Goal: Task Accomplishment & Management: Manage account settings

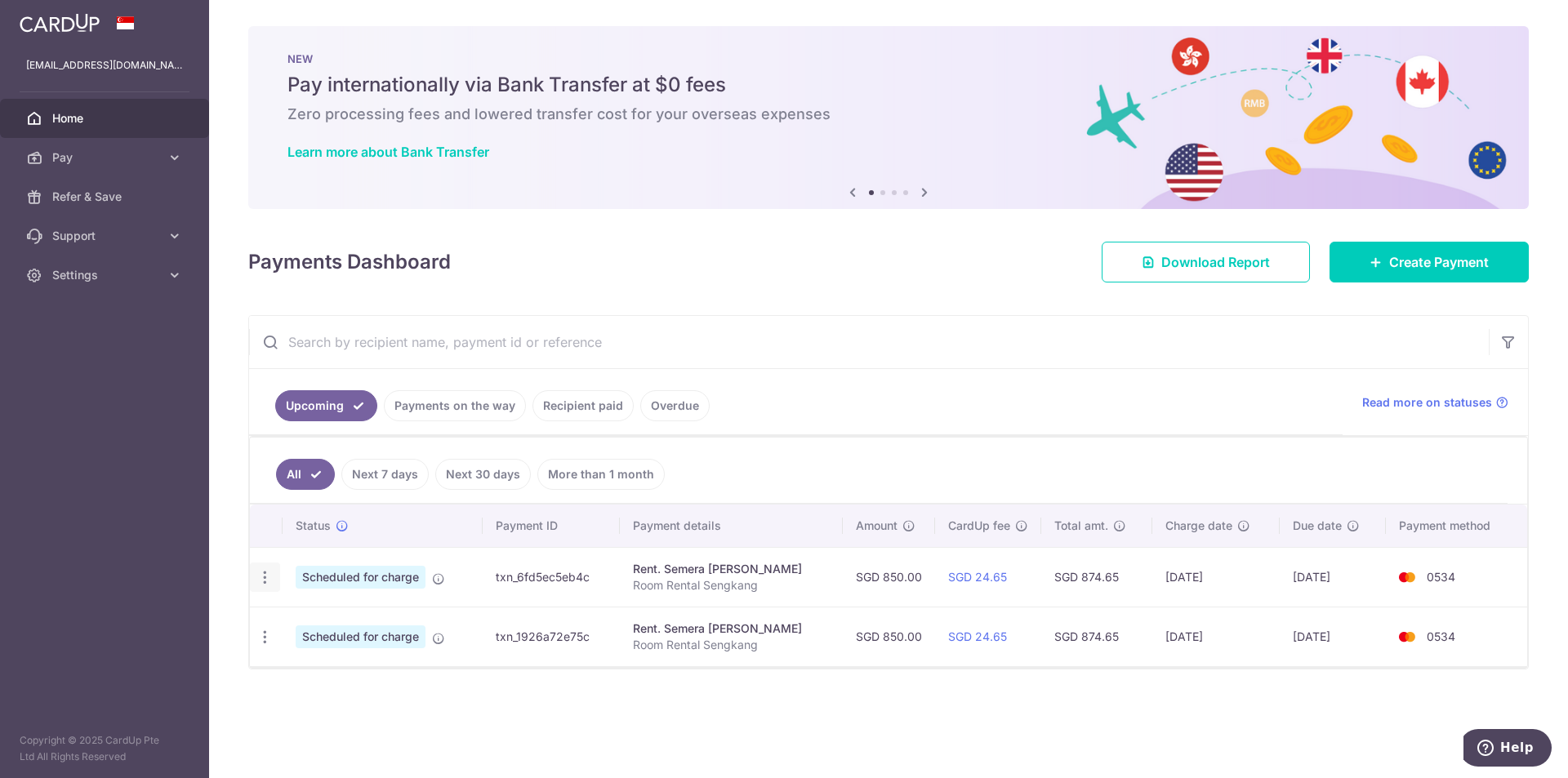
click at [268, 578] on icon "button" at bounding box center [265, 577] width 17 height 17
click at [311, 621] on span "Update payment" at bounding box center [352, 622] width 111 height 20
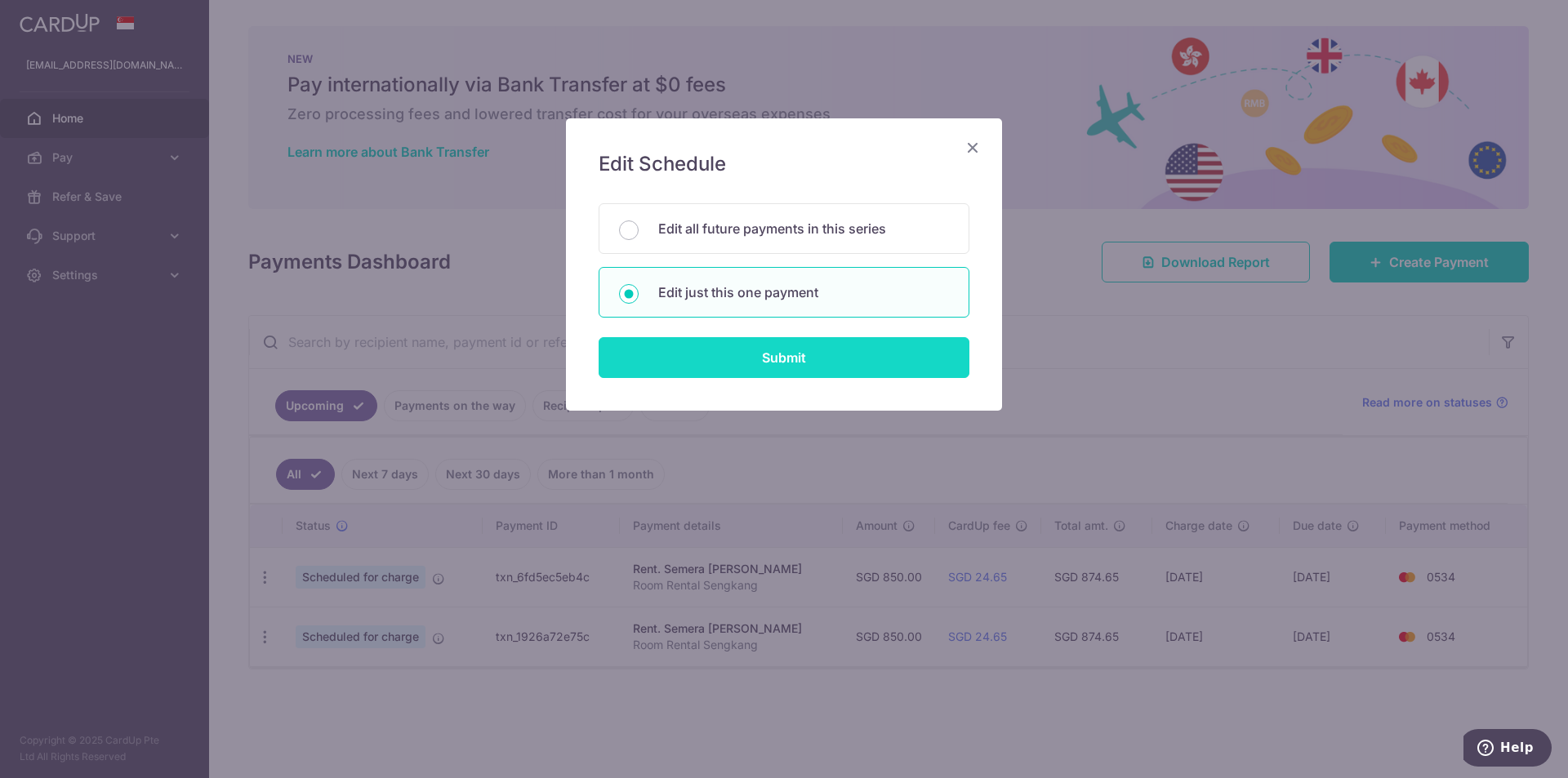
click at [751, 360] on input "Submit" at bounding box center [784, 358] width 370 height 41
radio input "true"
type input "850.00"
type input "10/10/2025"
type input "Room Rental Sengkang"
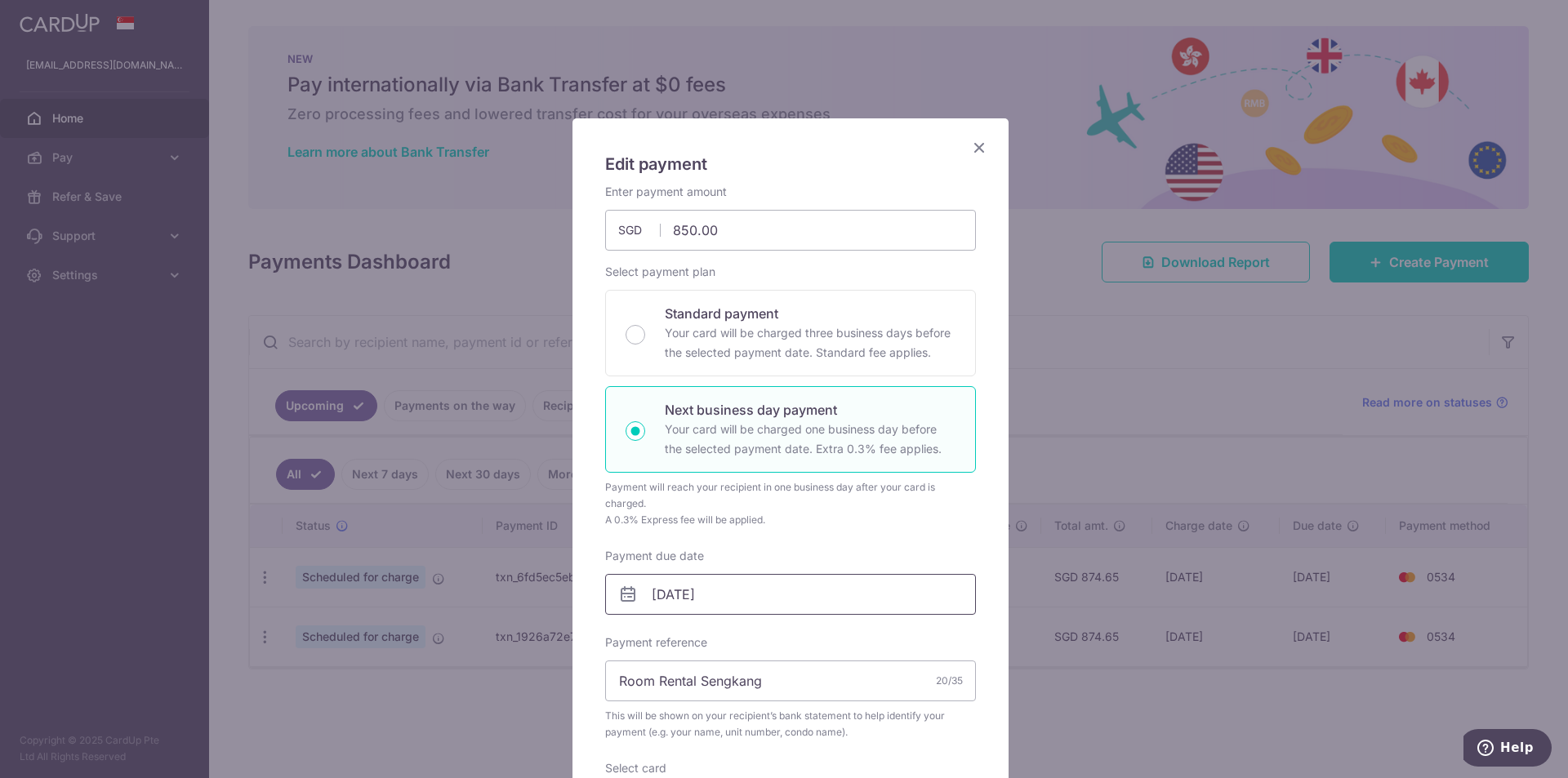
click at [669, 591] on input "10/10/2025" at bounding box center [790, 594] width 370 height 41
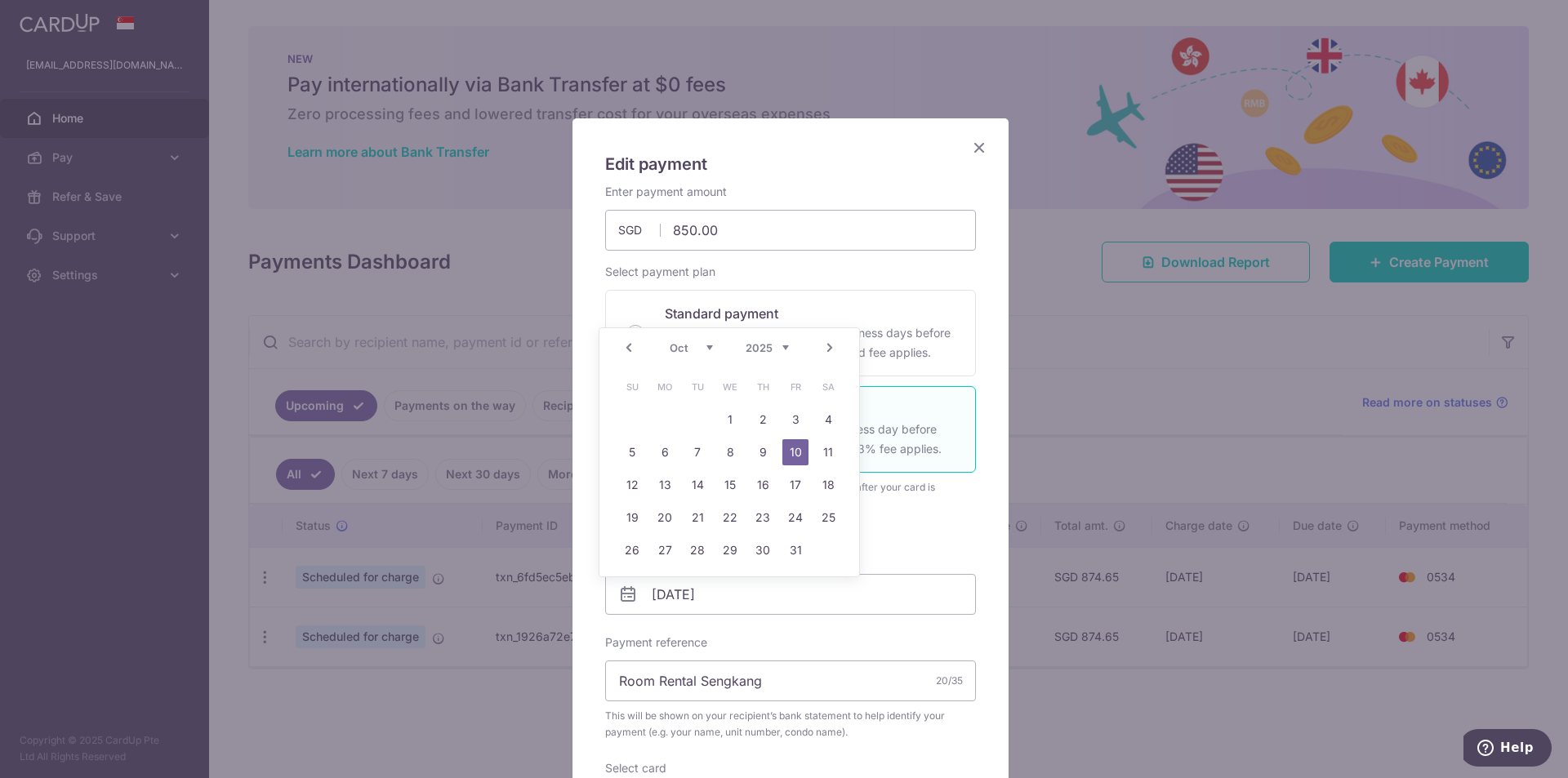
click at [631, 348] on link "Prev" at bounding box center [629, 347] width 20 height 20
click at [631, 348] on div "Prev Next Aug Sep Oct Nov Dec 2025 2026 2027 2028 2029 2030 2031 2032 2033 2034…" at bounding box center [729, 348] width 259 height 39
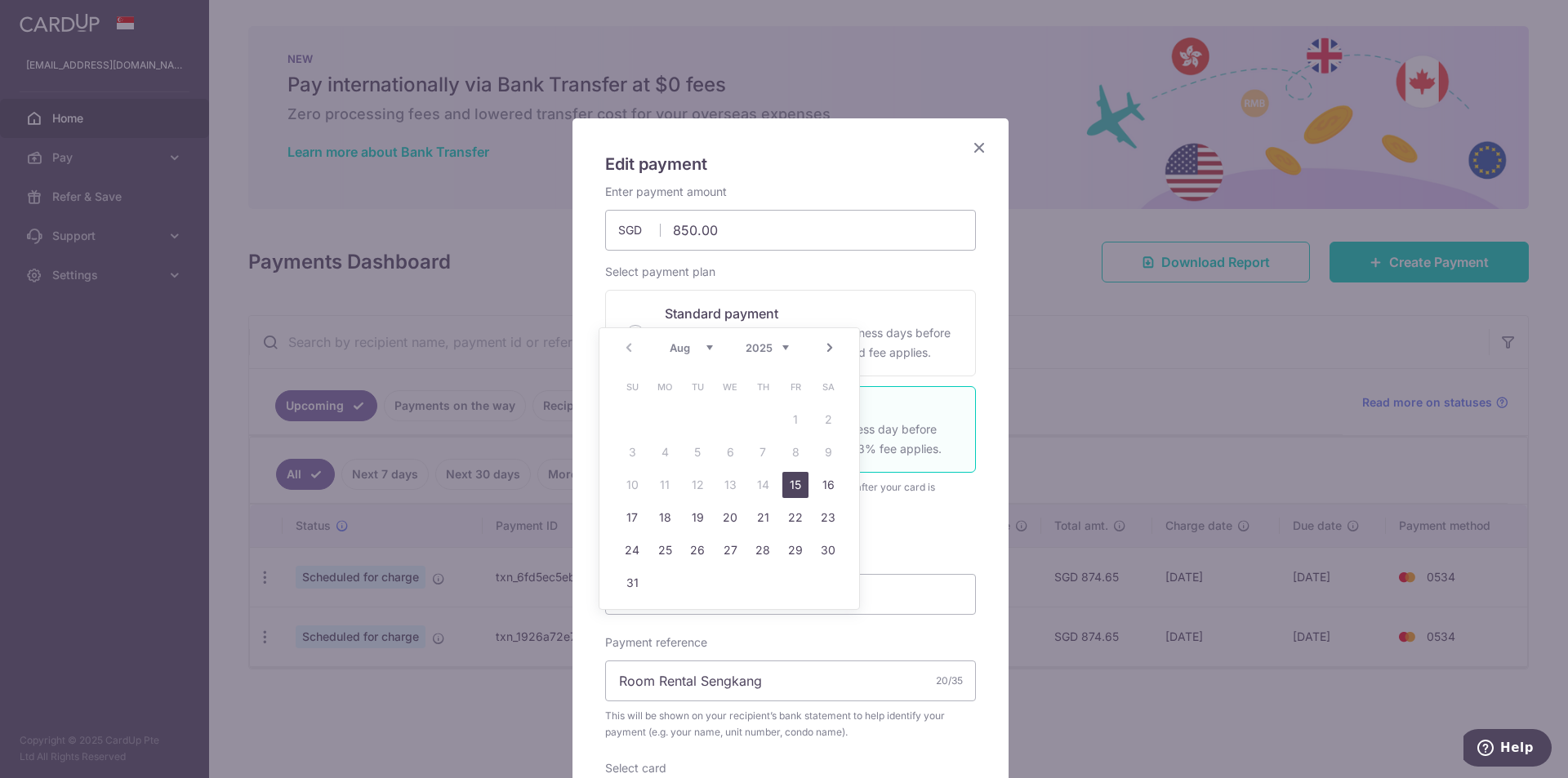
click at [796, 487] on link "15" at bounding box center [796, 485] width 26 height 26
type input "[DATE]"
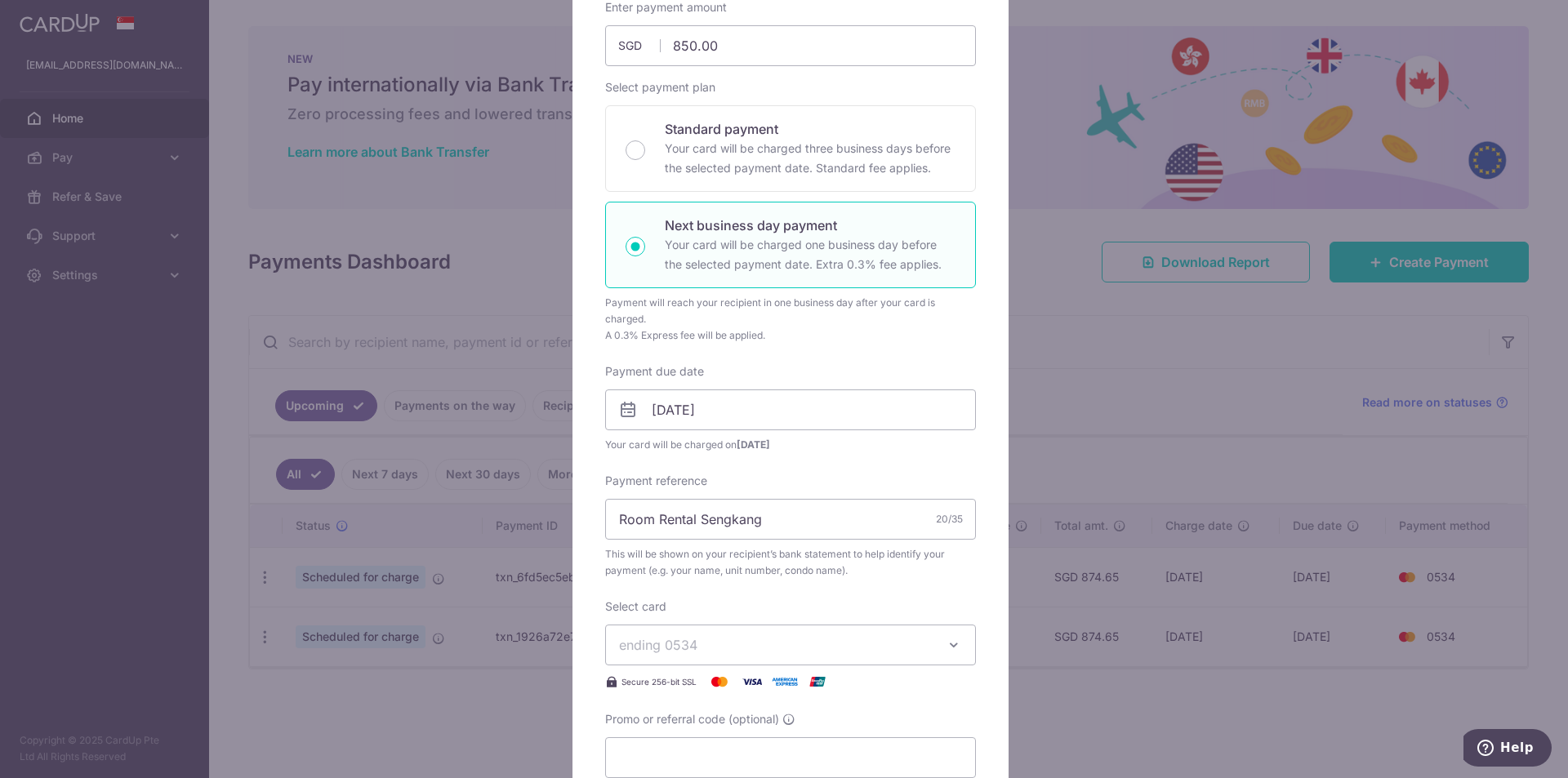
scroll to position [490, 0]
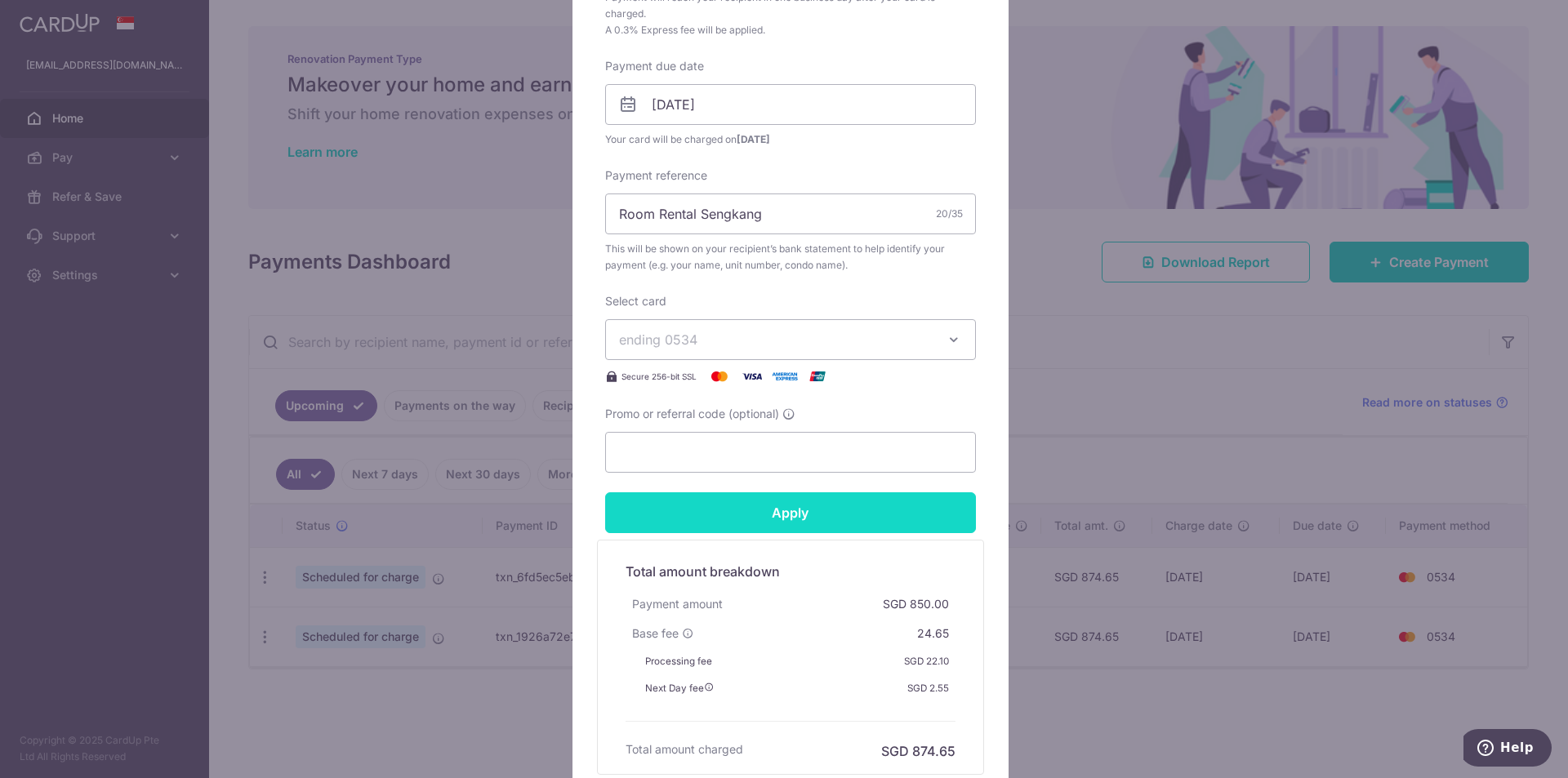
click at [813, 521] on input "Apply" at bounding box center [790, 513] width 370 height 41
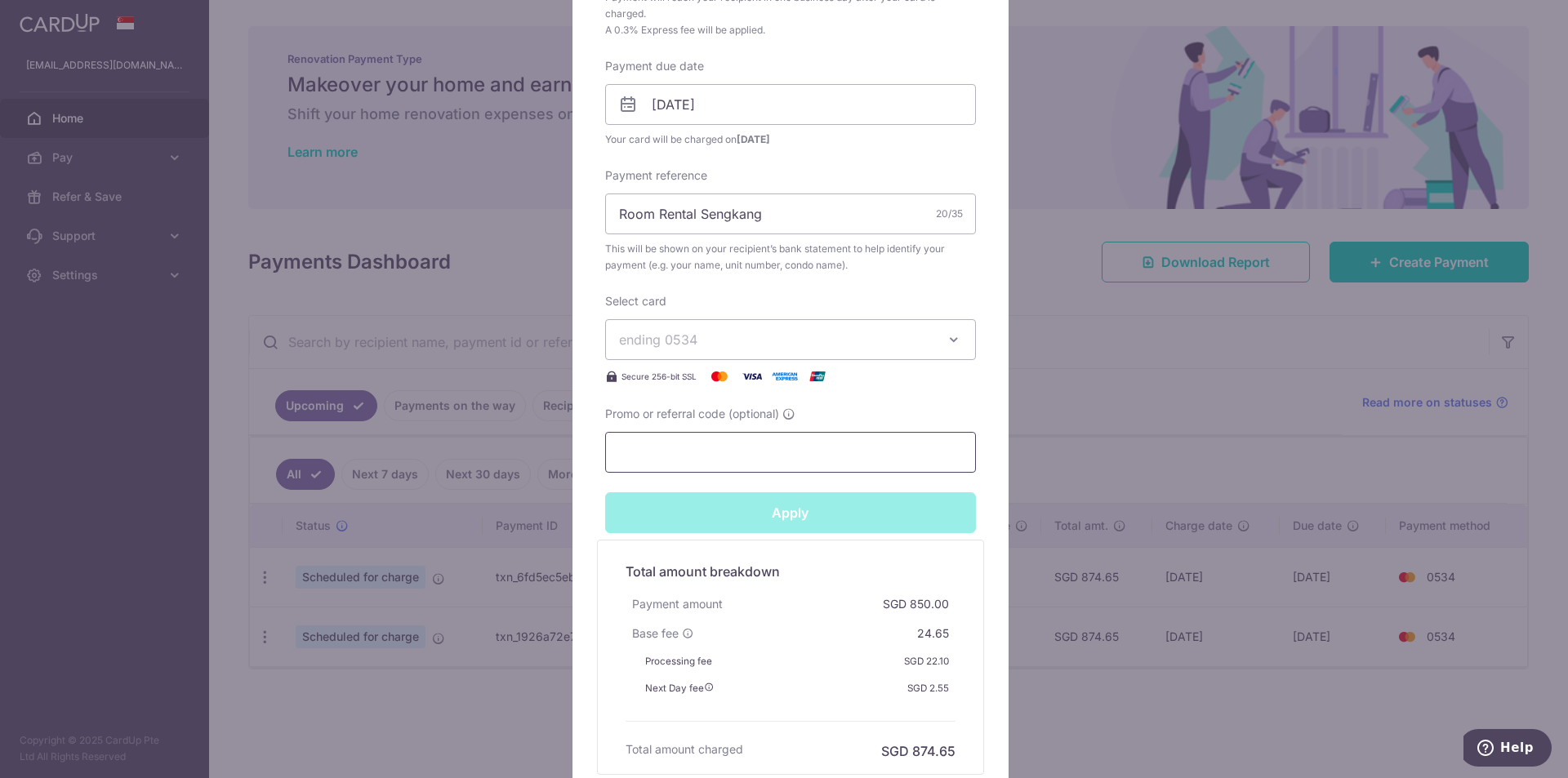
type input "Successfully Applied"
click at [1075, 355] on div "Edit payment By clicking apply, you will make changes to all payments to Semera…" at bounding box center [784, 389] width 1568 height 778
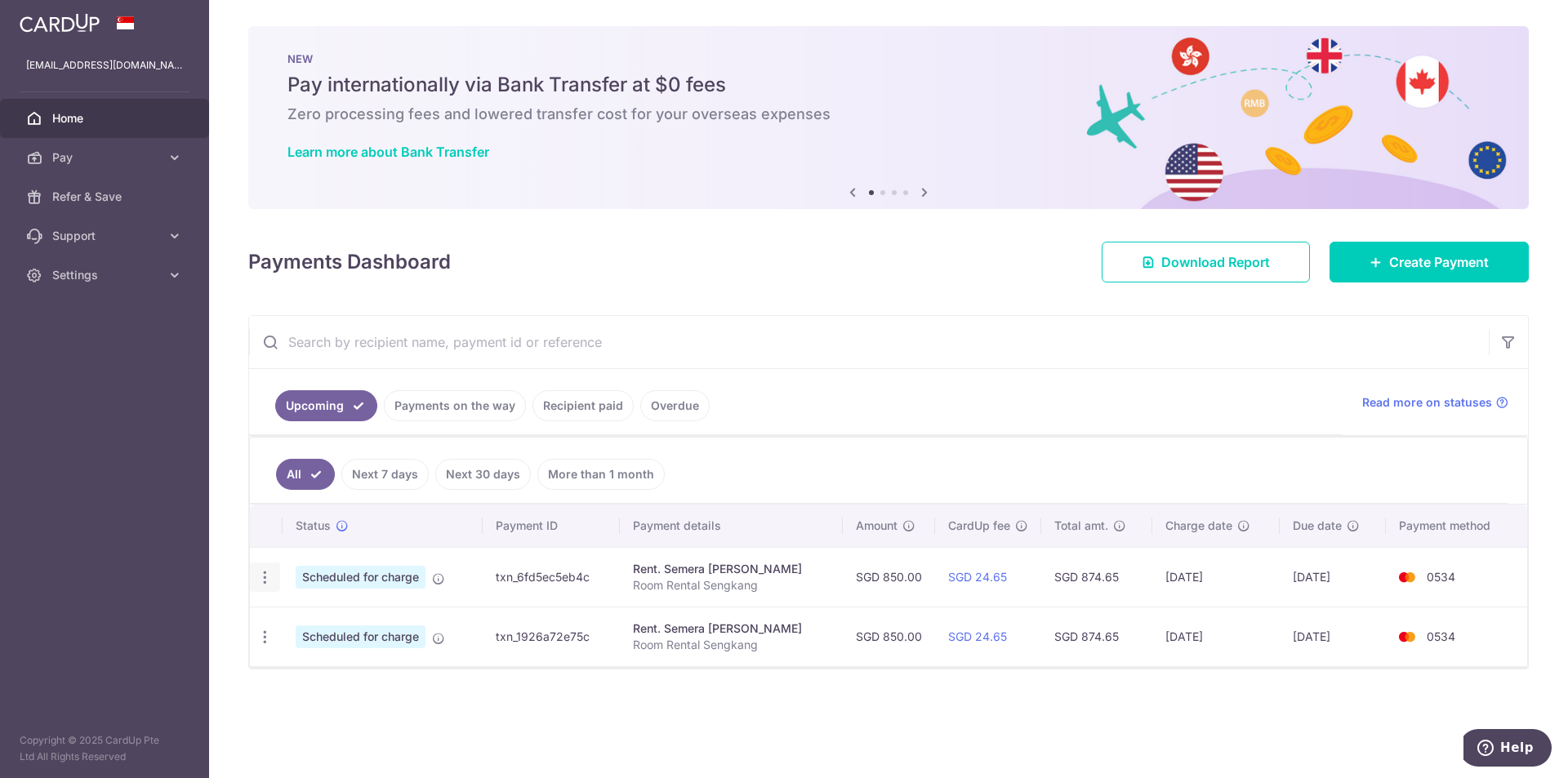
click at [262, 577] on icon "button" at bounding box center [265, 577] width 17 height 17
click at [325, 622] on span "Update payment" at bounding box center [352, 622] width 111 height 20
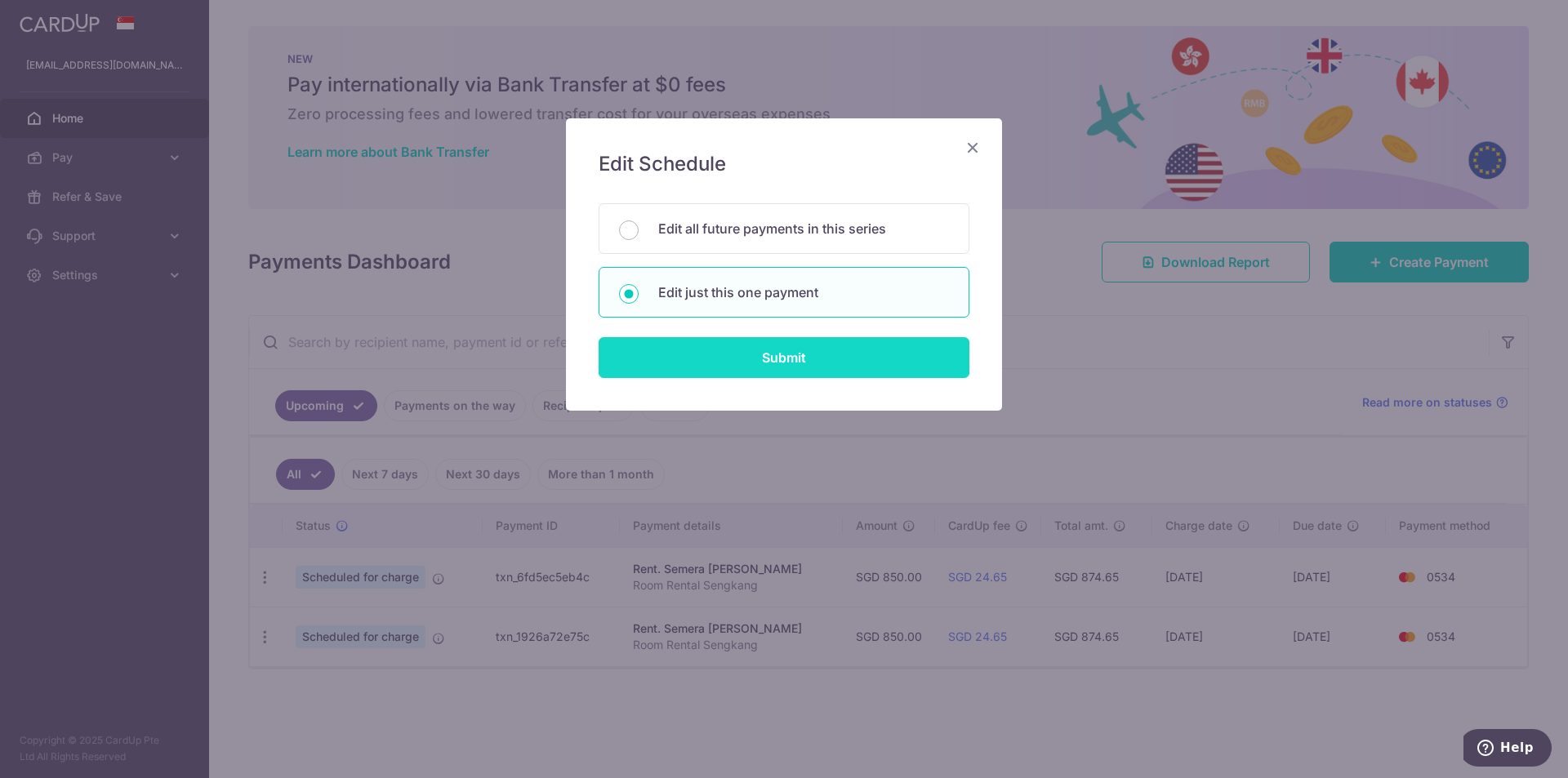
click at [745, 363] on input "Submit" at bounding box center [784, 358] width 370 height 41
radio input "true"
type input "850.00"
type input "[DATE]"
type input "Room Rental Sengkang"
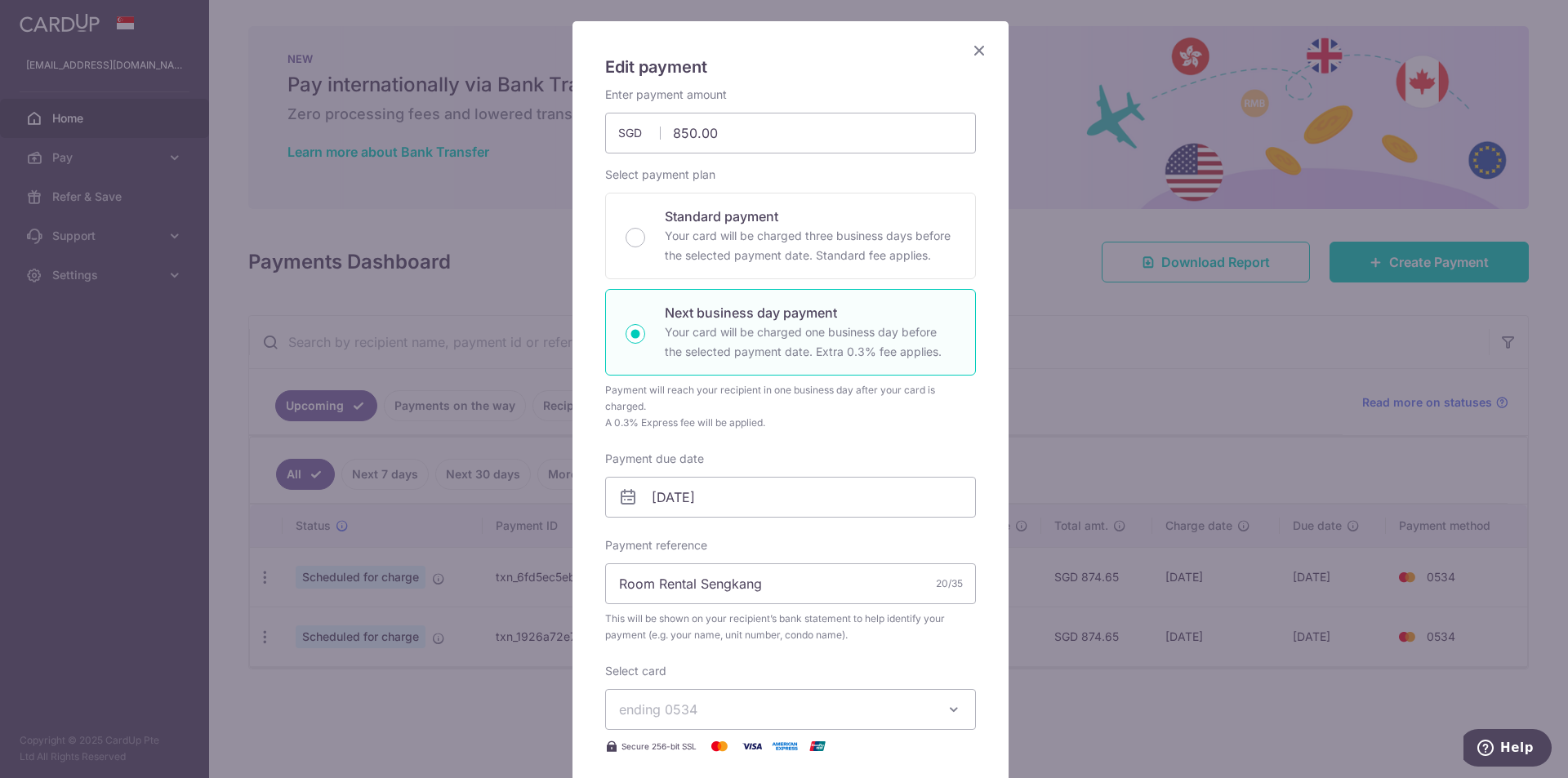
scroll to position [326, 0]
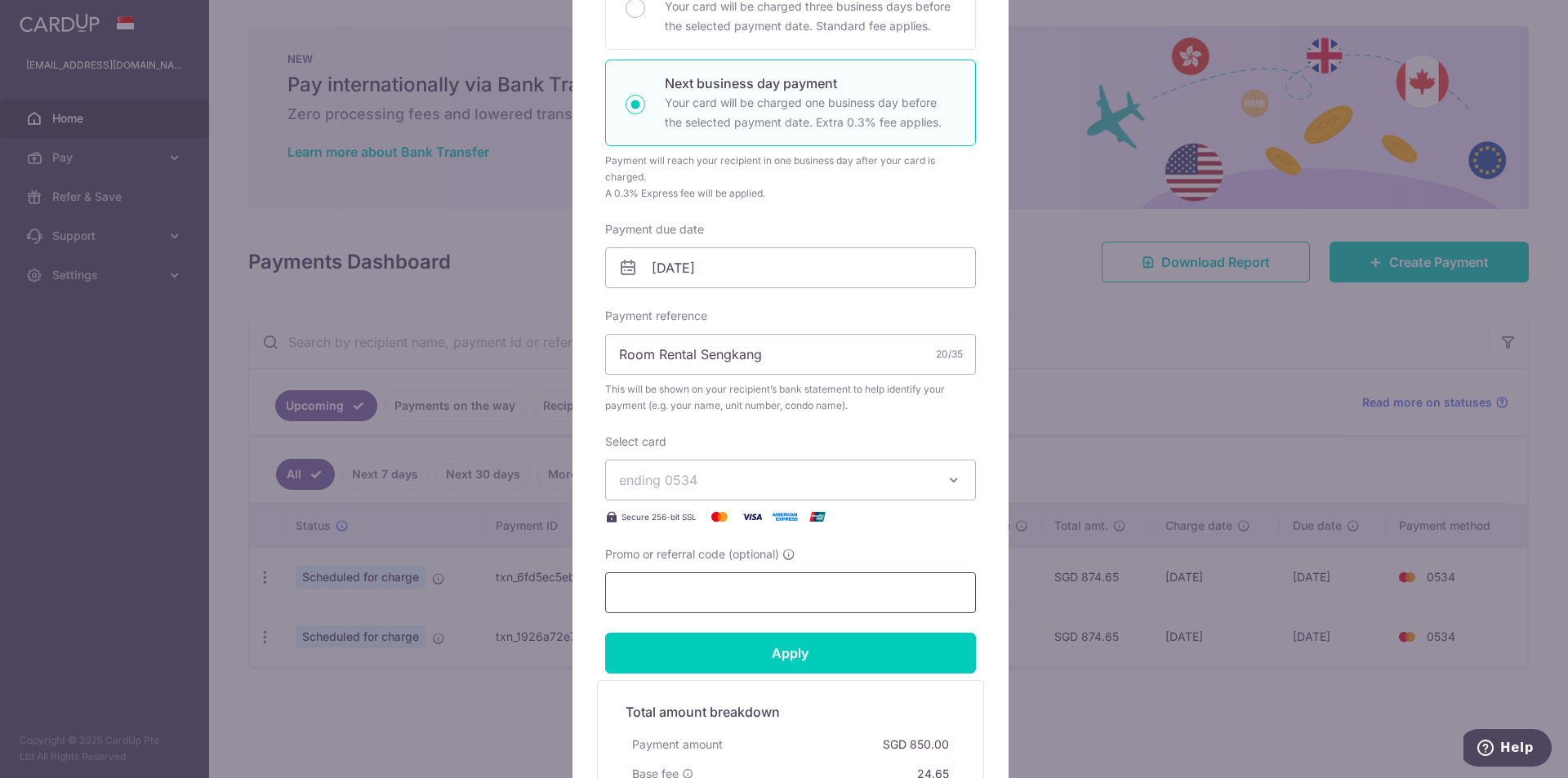
click at [638, 580] on input "Promo or referral code (optional)" at bounding box center [790, 593] width 370 height 41
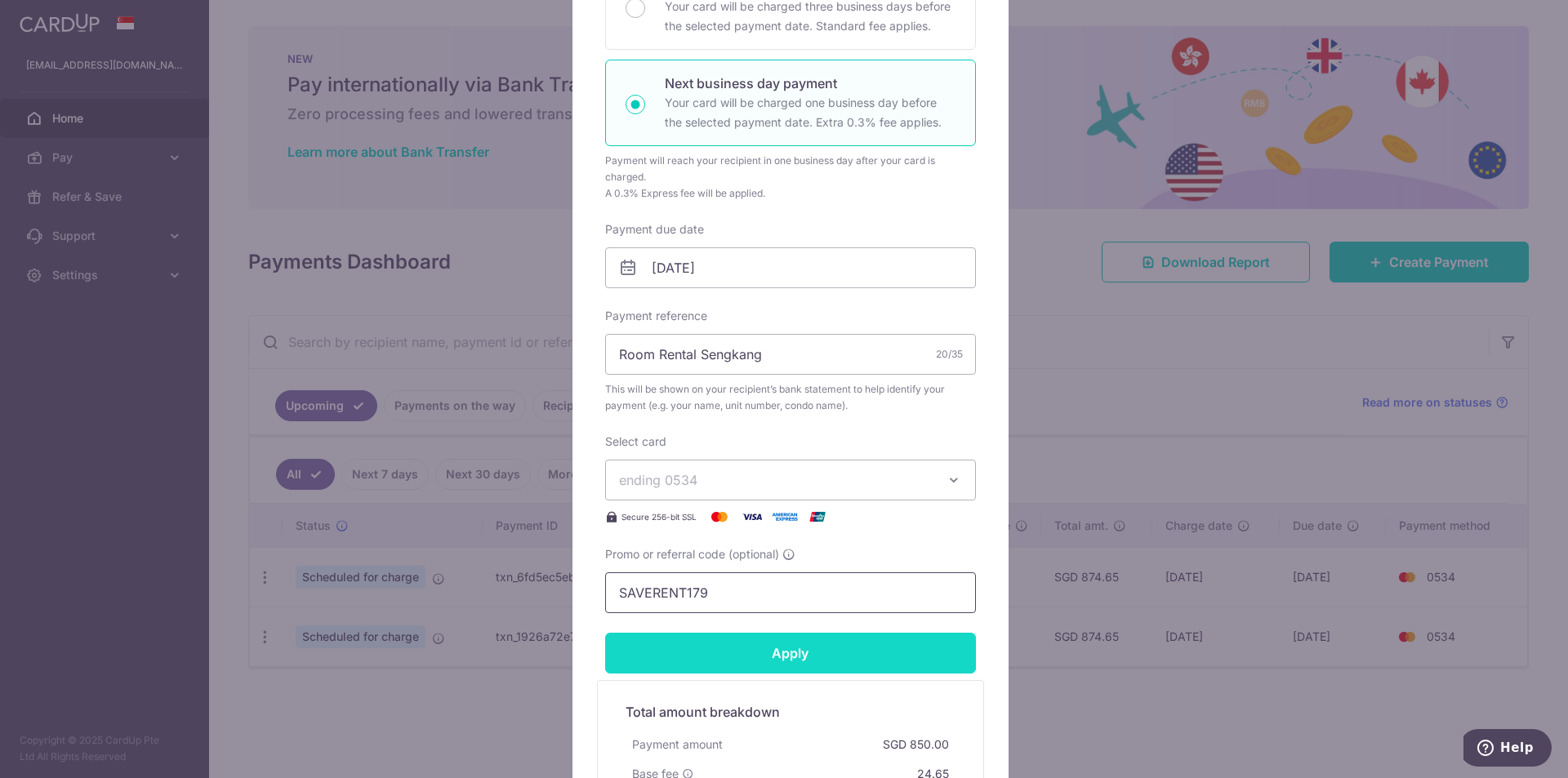
type input "SAVERENT179"
click at [709, 635] on input "Apply" at bounding box center [790, 653] width 370 height 41
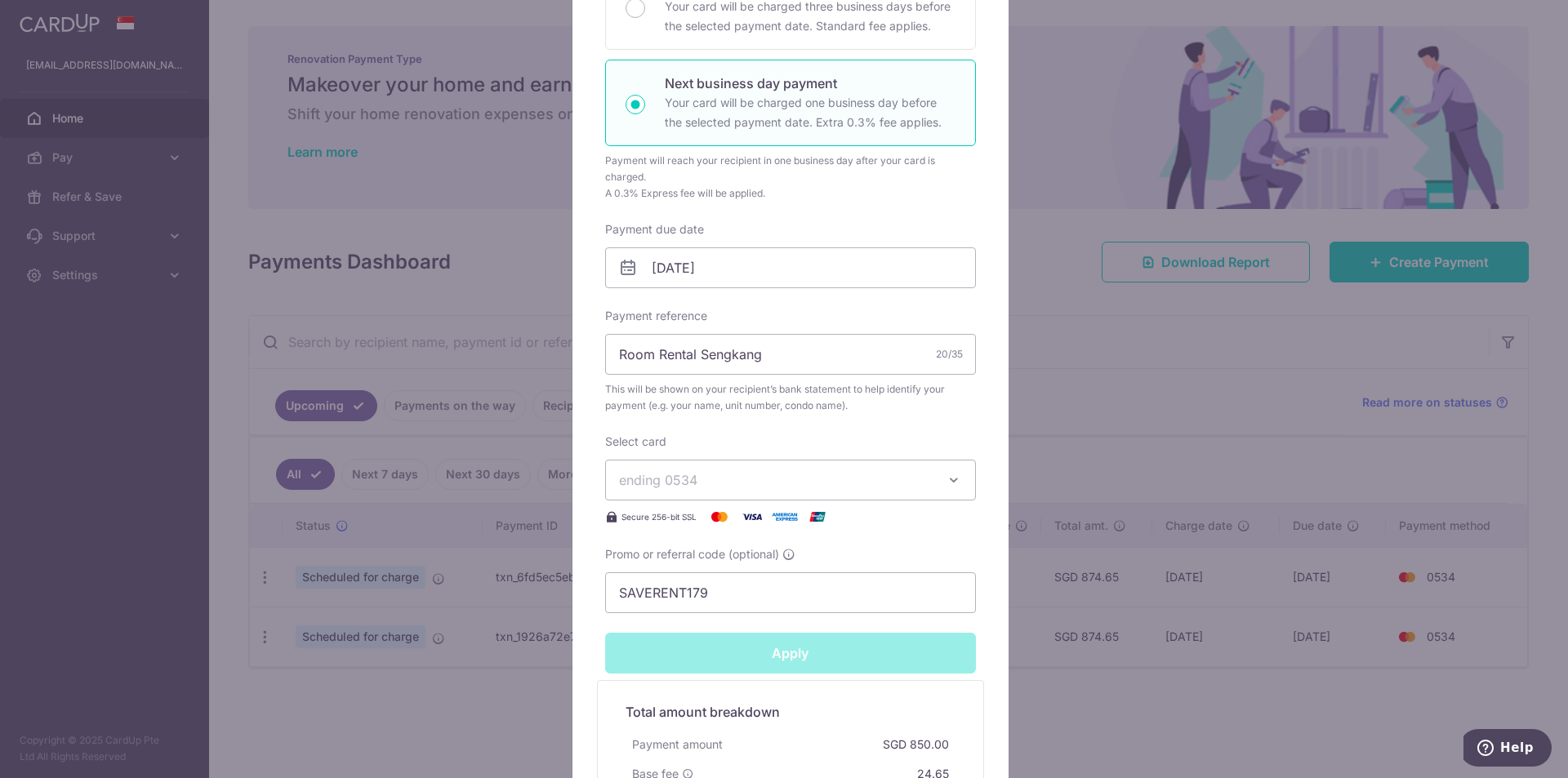
type input "Successfully Applied"
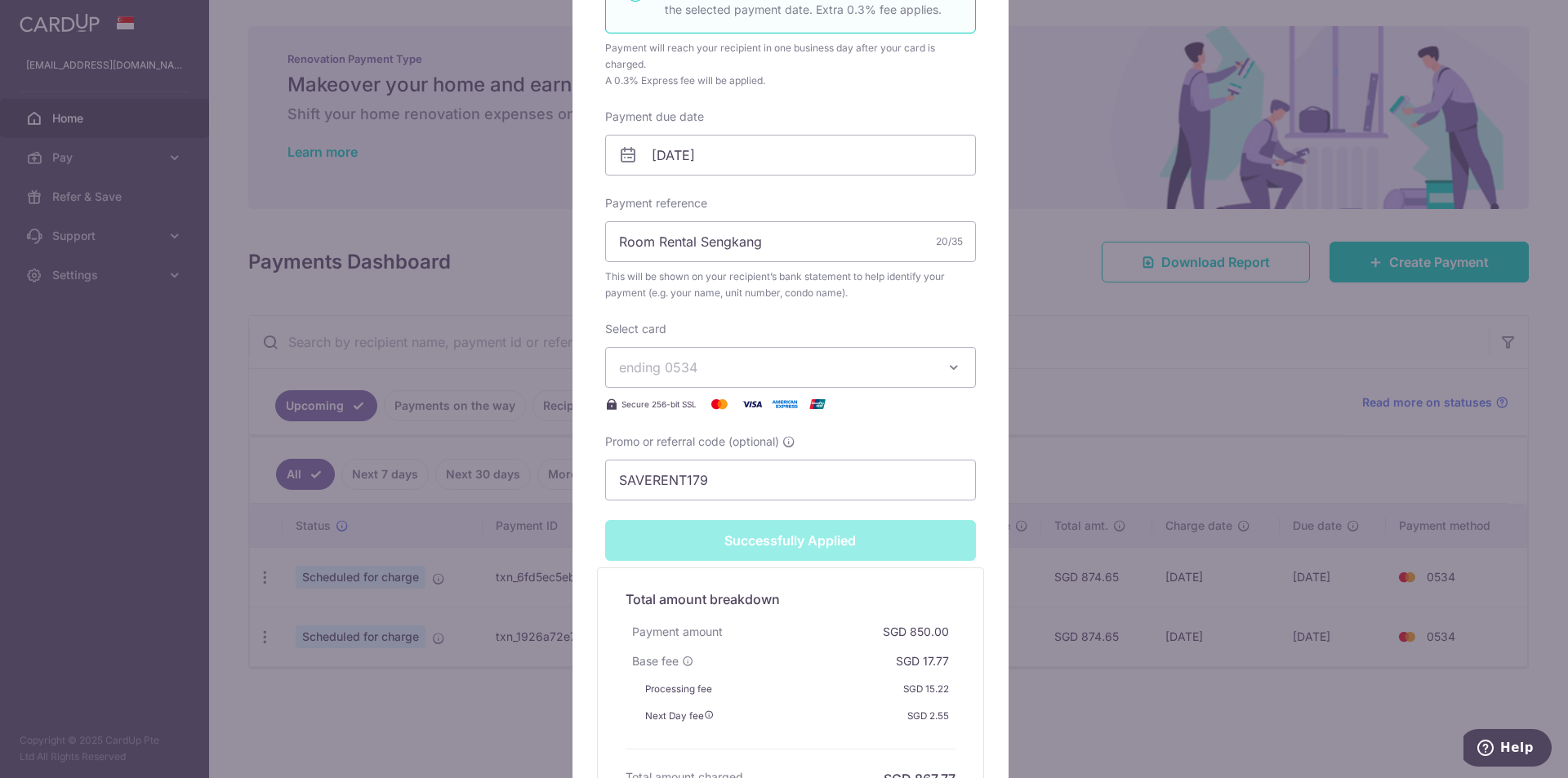
scroll to position [672, 0]
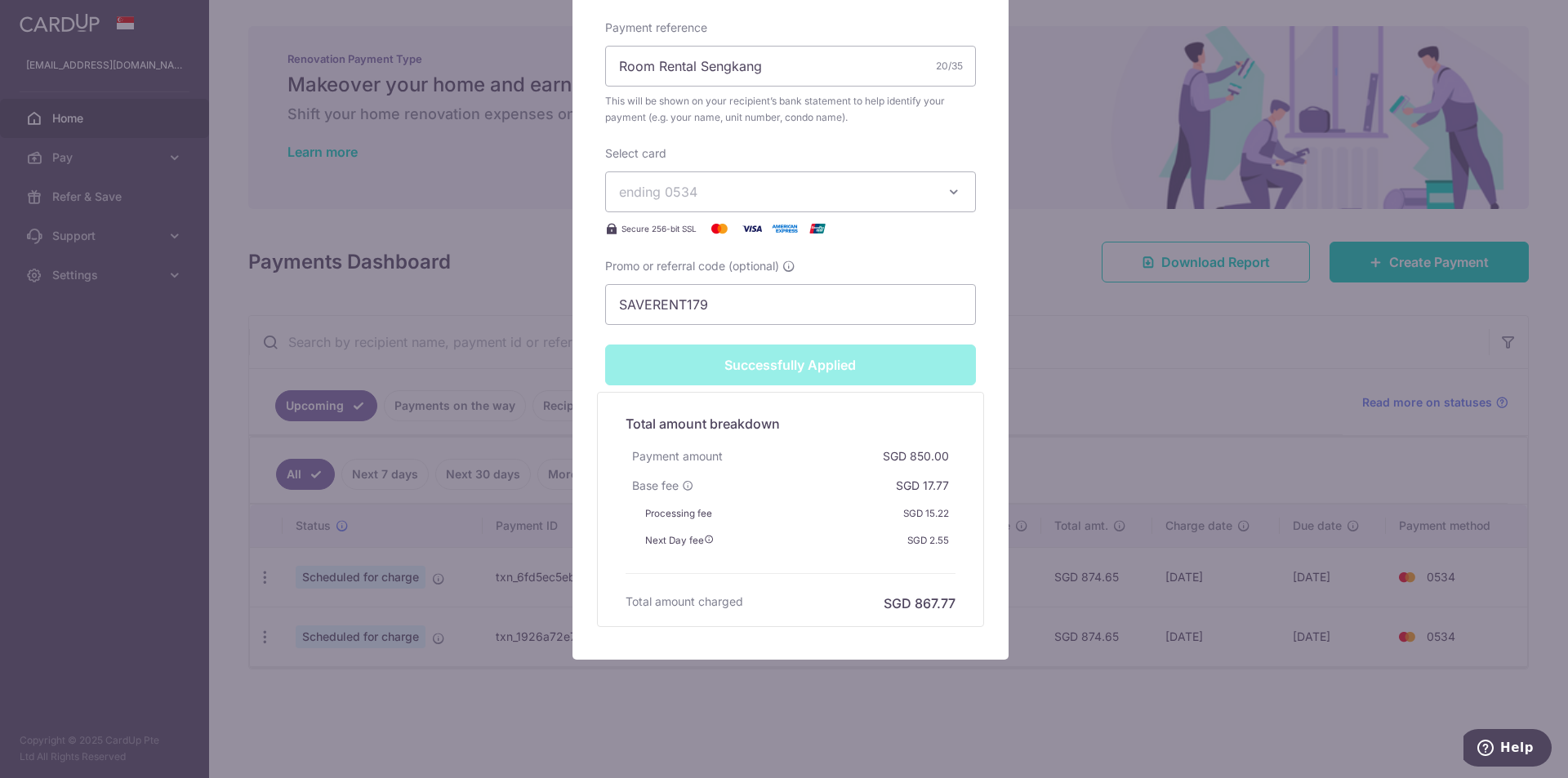
click at [1073, 364] on div "Edit payment By clicking apply, you will make changes to all payments to Semera…" at bounding box center [784, 389] width 1568 height 778
